Goal: Task Accomplishment & Management: Manage account settings

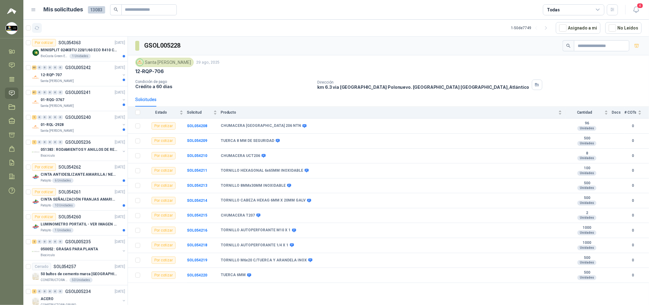
click at [35, 29] on icon "button" at bounding box center [36, 28] width 5 height 5
click at [35, 29] on icon "button" at bounding box center [37, 27] width 5 height 3
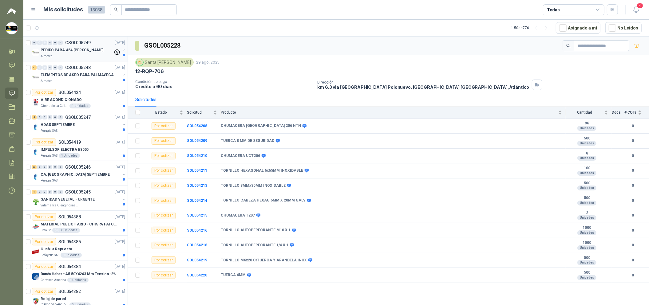
click at [96, 55] on div "Almatec" at bounding box center [77, 56] width 73 height 5
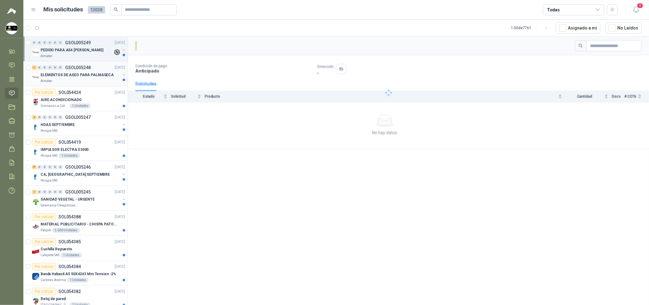
click at [96, 77] on p "ELEMENTOS DE ASEO PARA PALMASECA" at bounding box center [77, 75] width 73 height 6
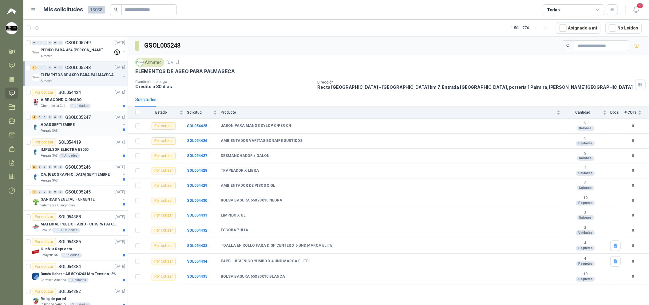
click at [93, 125] on div "HDAS SEPTIEMBRE" at bounding box center [81, 124] width 80 height 7
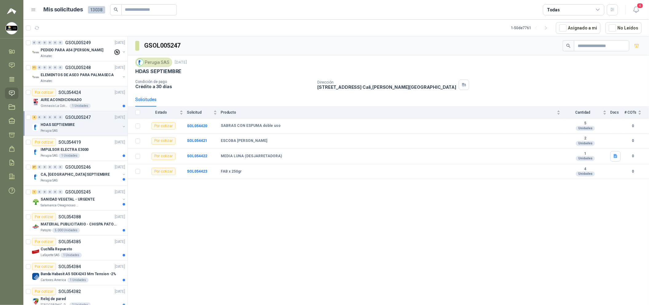
click at [96, 92] on div "Por cotizar SOL054424 [DATE]" at bounding box center [78, 92] width 93 height 7
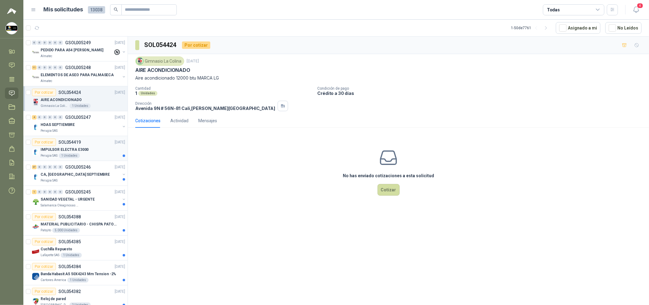
click at [94, 138] on article "Por cotizar SOL054419 [DATE] IMPULSOR ELECTRA E3000 Perugia SAS 1 Unidades" at bounding box center [75, 148] width 104 height 25
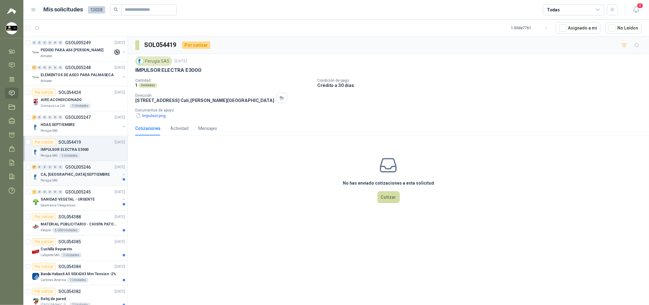
click at [94, 170] on div "27 0 0 0 0 0 GSOL005246 [DATE]" at bounding box center [79, 167] width 94 height 7
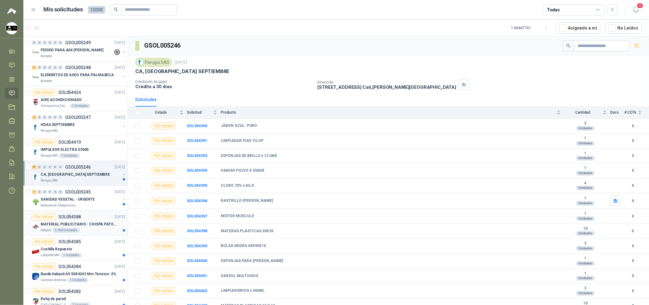
scroll to position [46, 0]
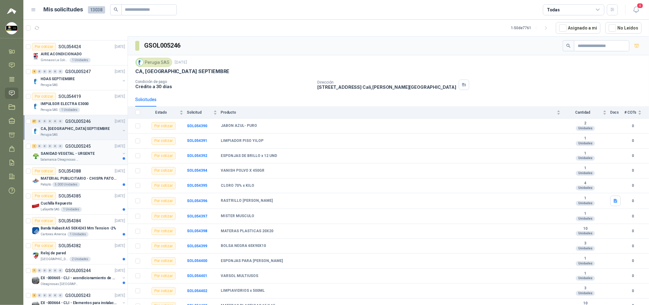
click at [94, 153] on div "SANIDAD VEGETAL - URGENTE" at bounding box center [81, 153] width 80 height 7
